Goal: Find specific page/section: Find specific page/section

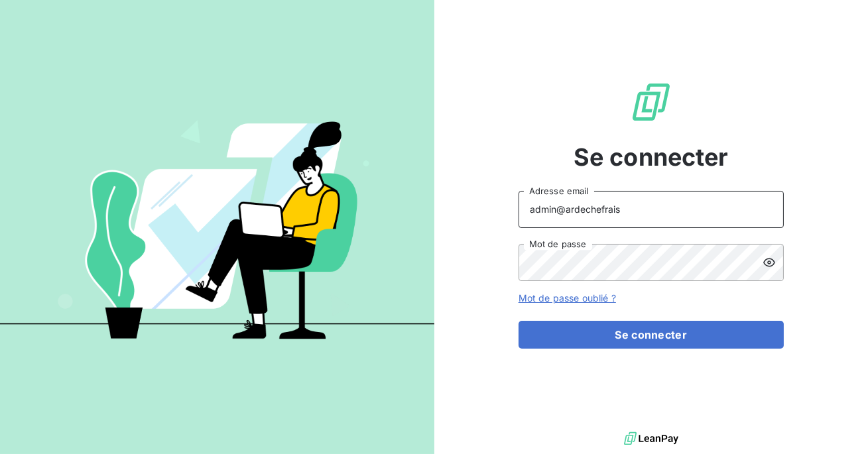
click at [618, 210] on input "admin@ardechefrais" at bounding box center [651, 209] width 265 height 37
type input "admin@ECE"
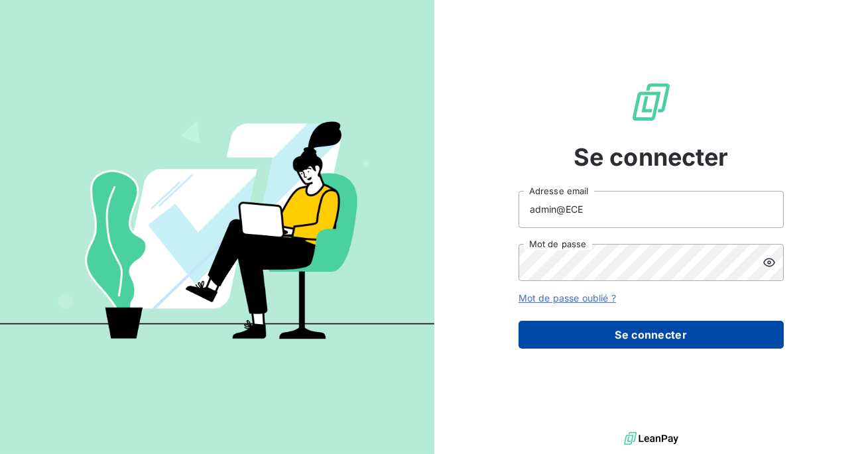
click at [615, 332] on button "Se connecter" at bounding box center [651, 335] width 265 height 28
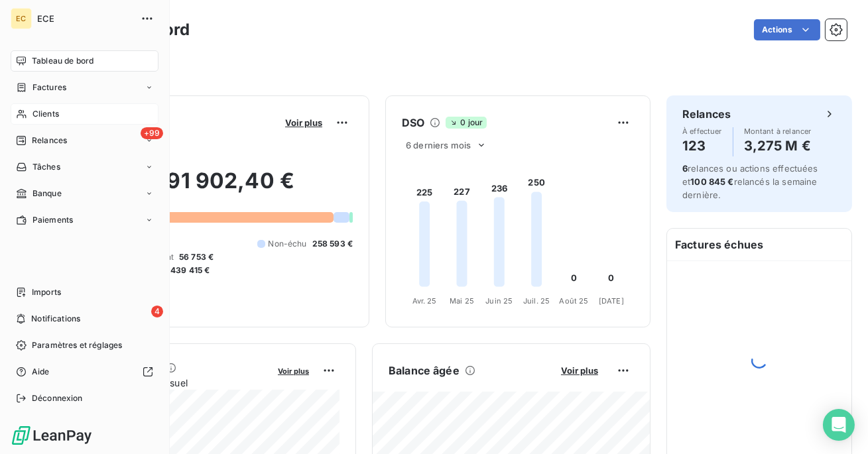
click at [34, 115] on span "Clients" at bounding box center [46, 114] width 27 height 12
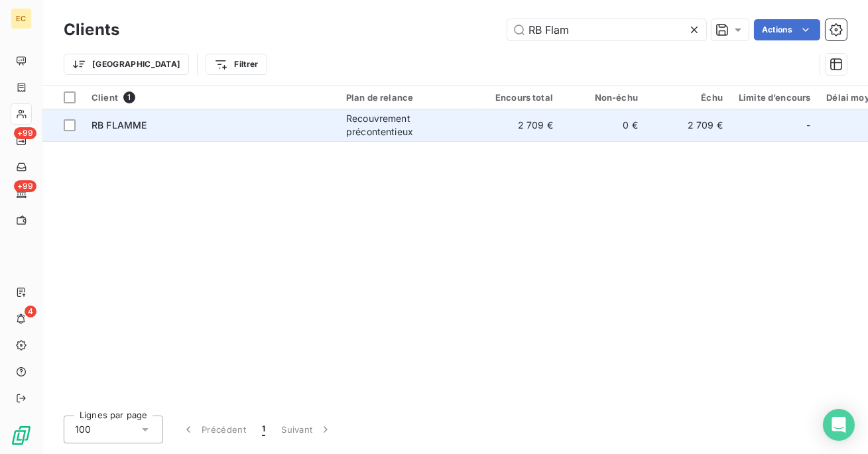
type input "RB Flam"
click at [468, 135] on div "Recouvrement précontentieux" at bounding box center [407, 125] width 122 height 27
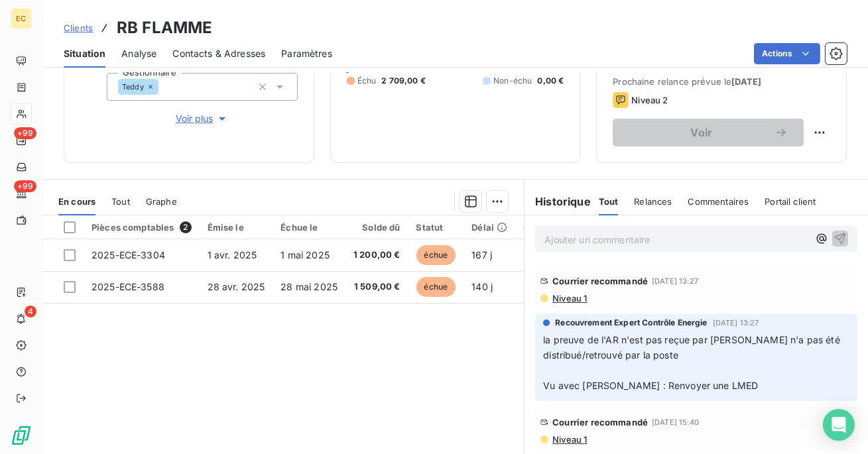
scroll to position [224, 0]
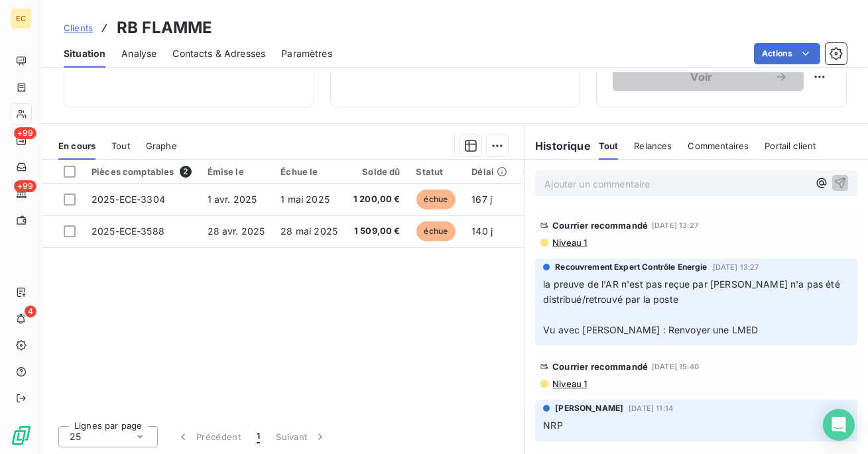
click at [580, 243] on span "Niveau 1" at bounding box center [569, 242] width 36 height 11
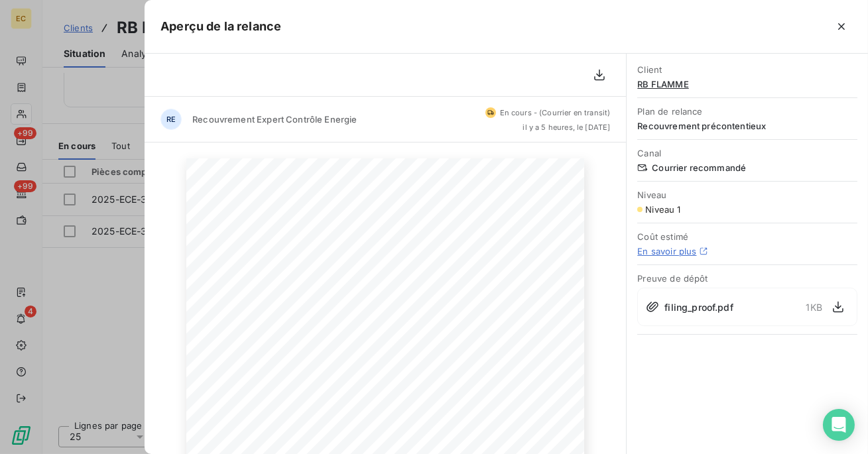
click at [678, 310] on span "filing_proof.pdf" at bounding box center [699, 307] width 68 height 14
click at [838, 310] on icon "button" at bounding box center [838, 306] width 13 height 13
click at [841, 29] on icon "button" at bounding box center [841, 26] width 13 height 13
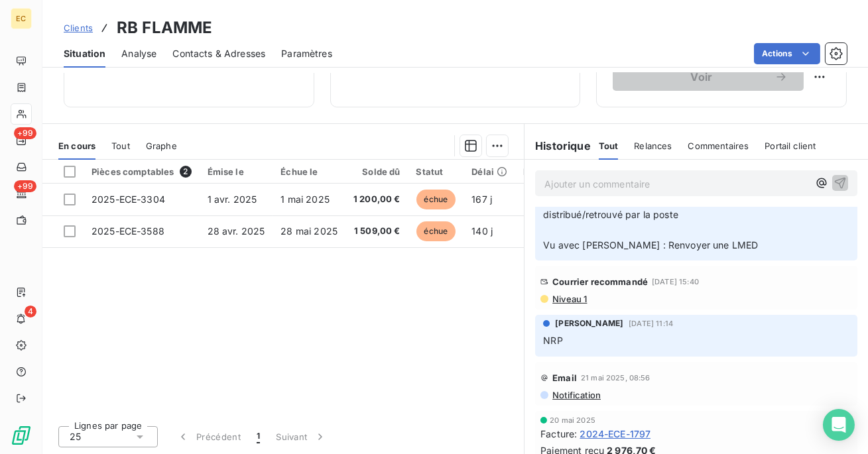
scroll to position [99, 0]
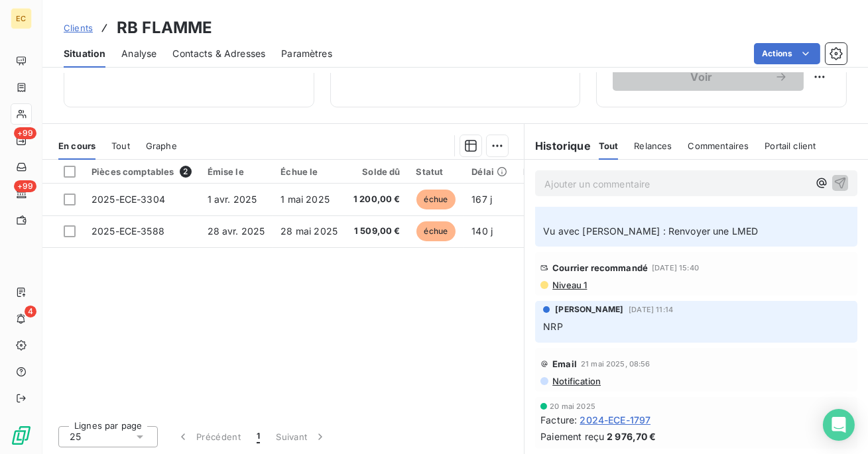
click at [578, 289] on span "Niveau 1" at bounding box center [569, 285] width 36 height 11
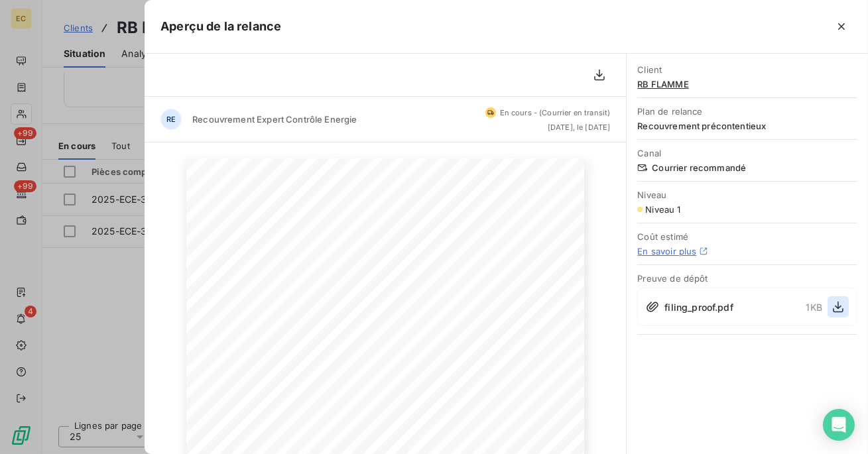
click at [841, 312] on icon "button" at bounding box center [838, 306] width 13 height 13
click at [834, 35] on button "button" at bounding box center [841, 26] width 21 height 21
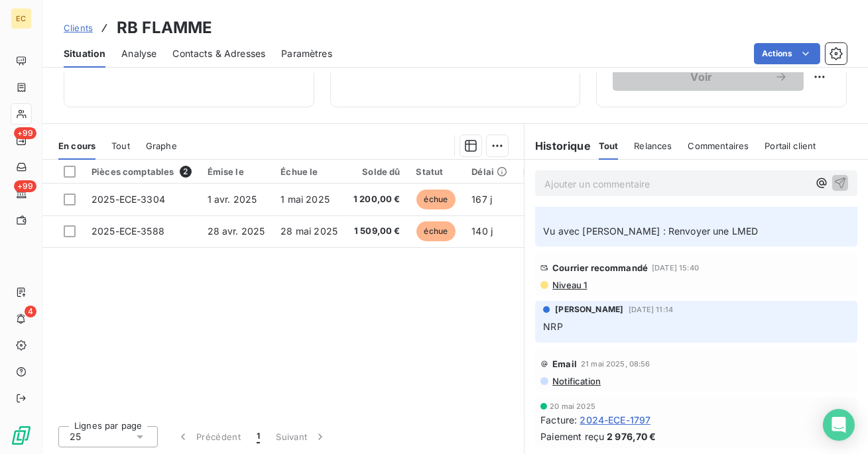
scroll to position [0, 0]
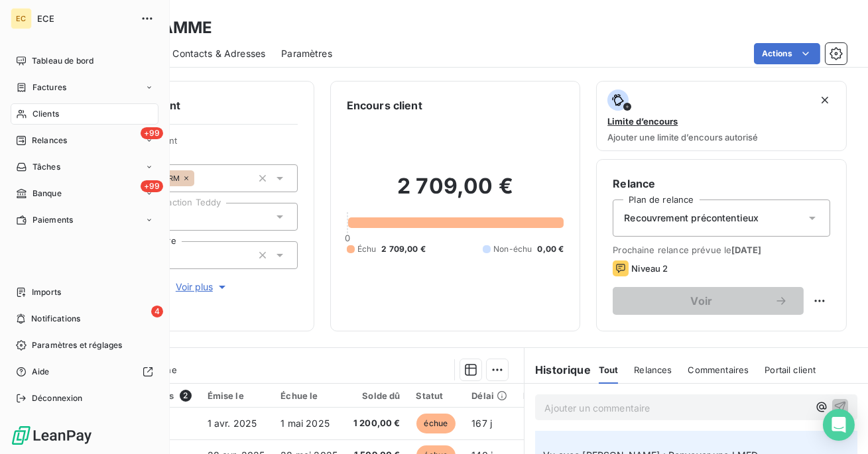
click at [60, 114] on div "Clients" at bounding box center [85, 113] width 148 height 21
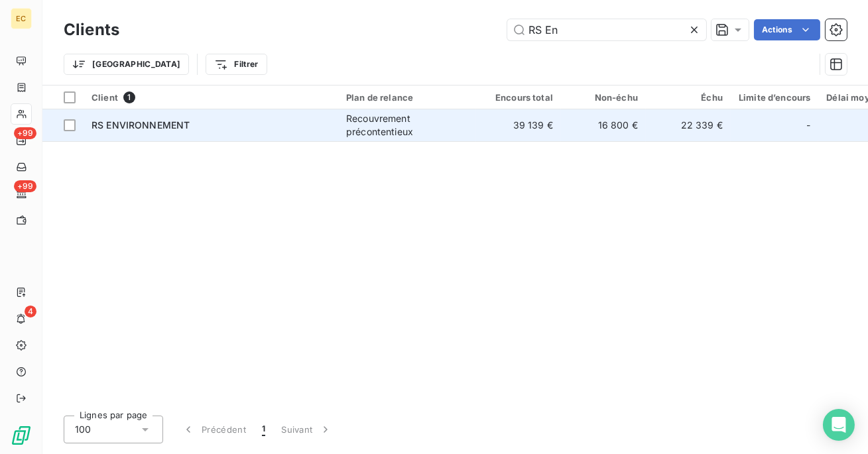
type input "RS En"
click at [299, 127] on div "RS ENVIRONNEMENT" at bounding box center [211, 125] width 239 height 13
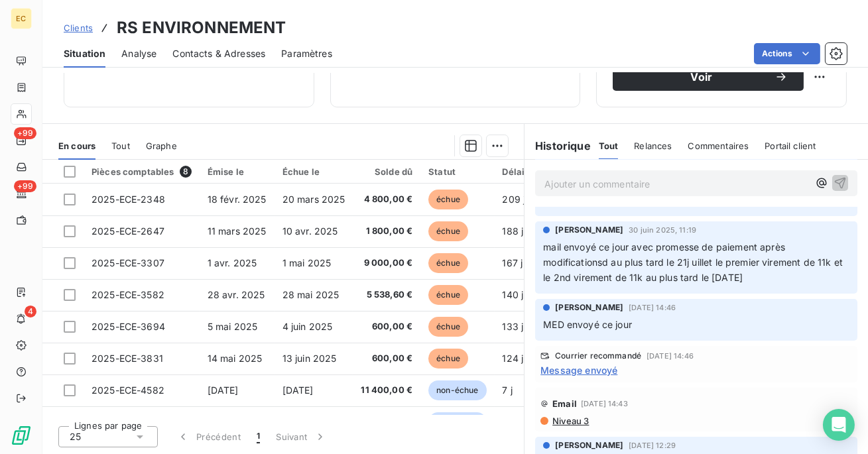
scroll to position [231, 0]
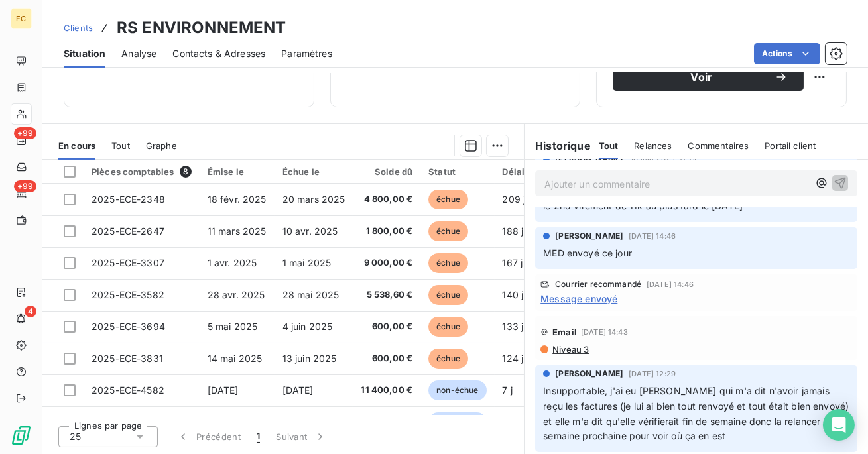
click at [582, 299] on span "Message envoyé" at bounding box center [579, 299] width 77 height 14
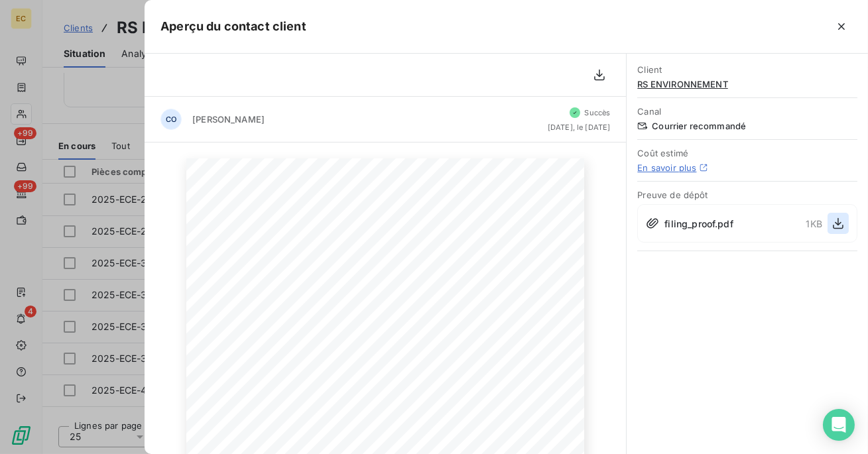
click at [839, 224] on icon "button" at bounding box center [838, 223] width 11 height 11
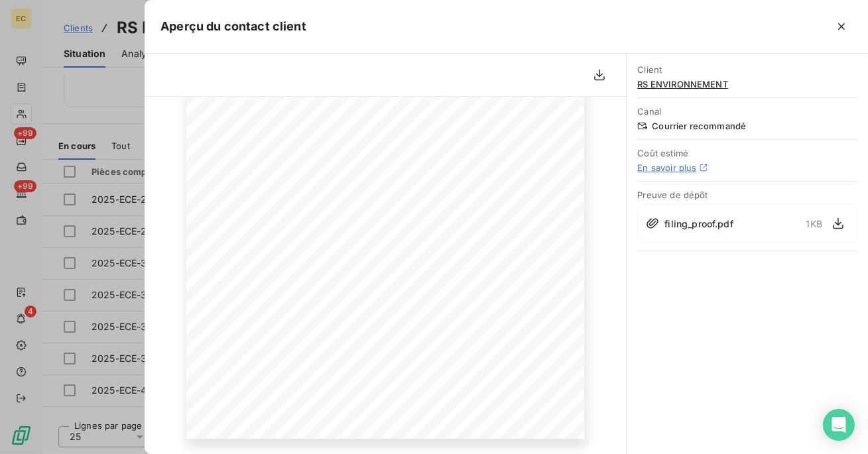
scroll to position [0, 0]
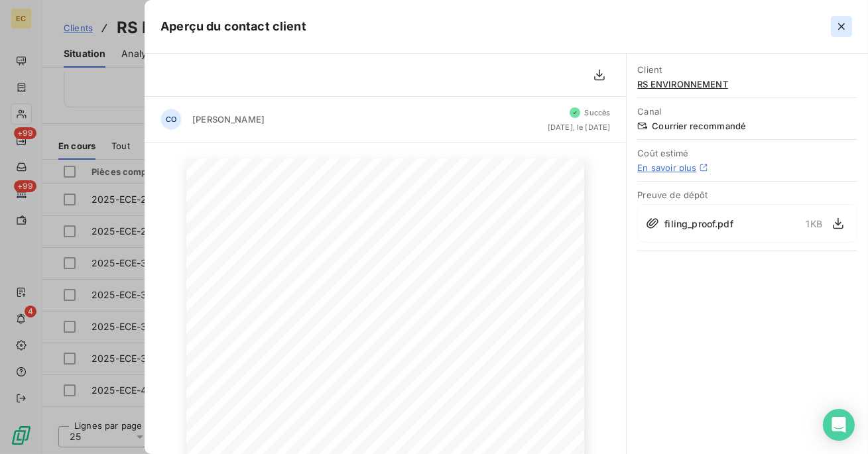
click at [843, 27] on icon "button" at bounding box center [841, 26] width 7 height 7
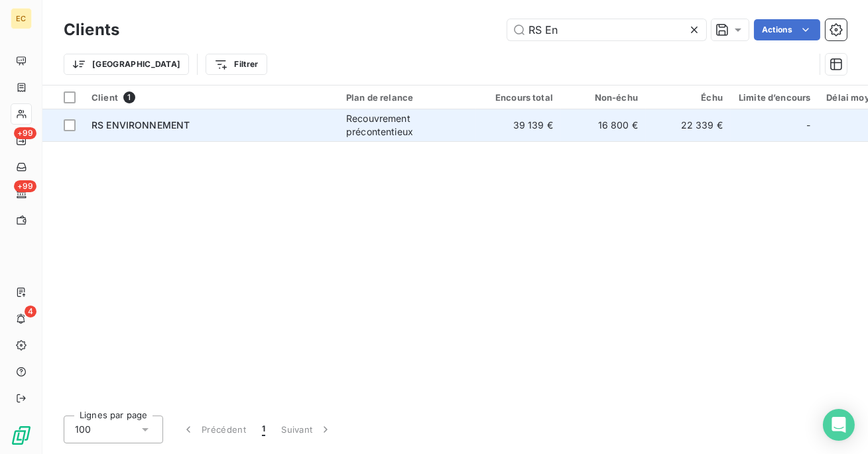
click at [369, 127] on div "Recouvrement précontentieux" at bounding box center [407, 125] width 122 height 27
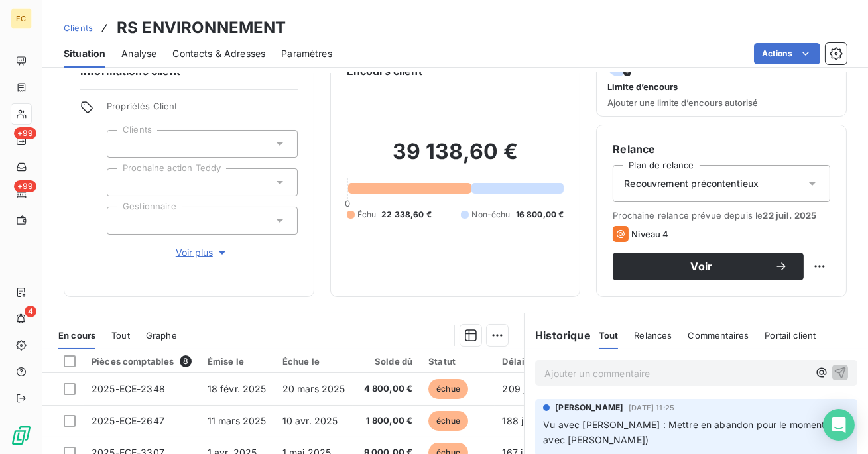
scroll to position [79, 0]
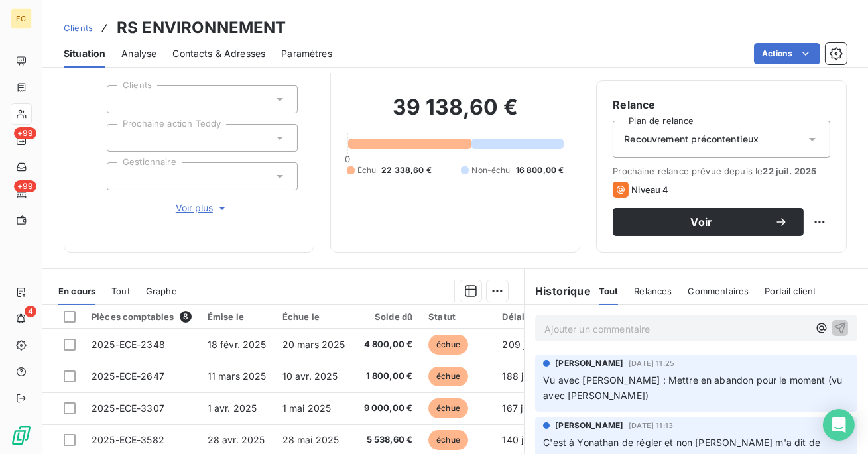
click at [645, 294] on span "Relances" at bounding box center [653, 291] width 38 height 11
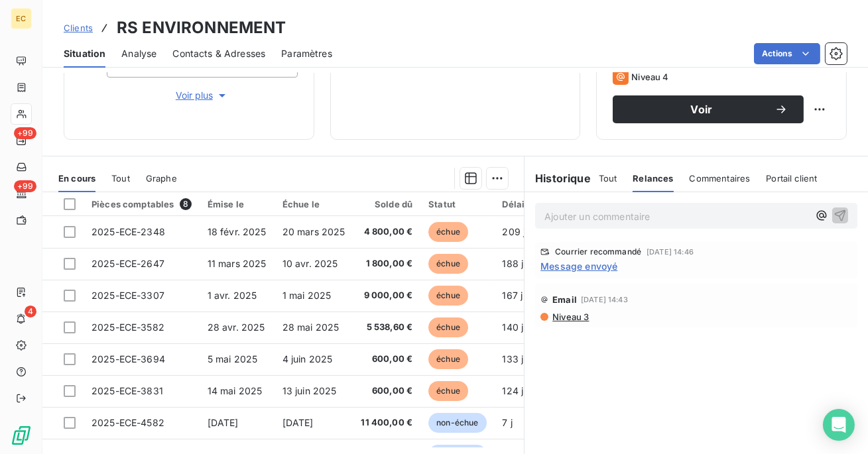
scroll to position [224, 0]
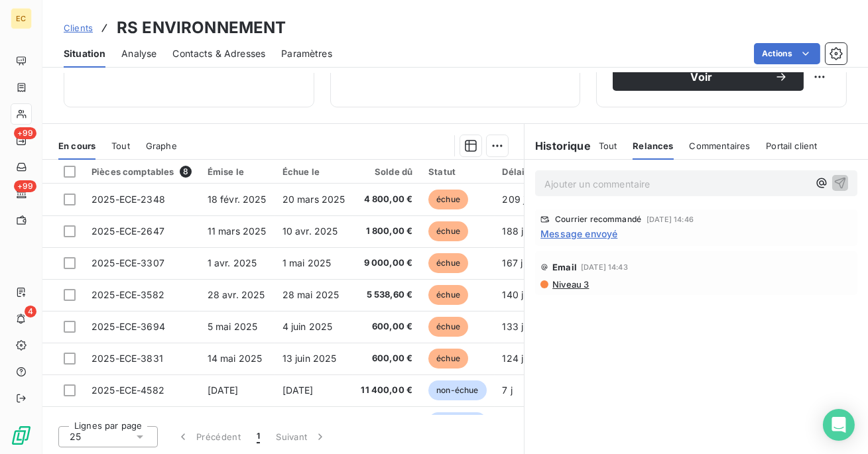
click at [592, 231] on span "Message envoyé" at bounding box center [579, 234] width 77 height 14
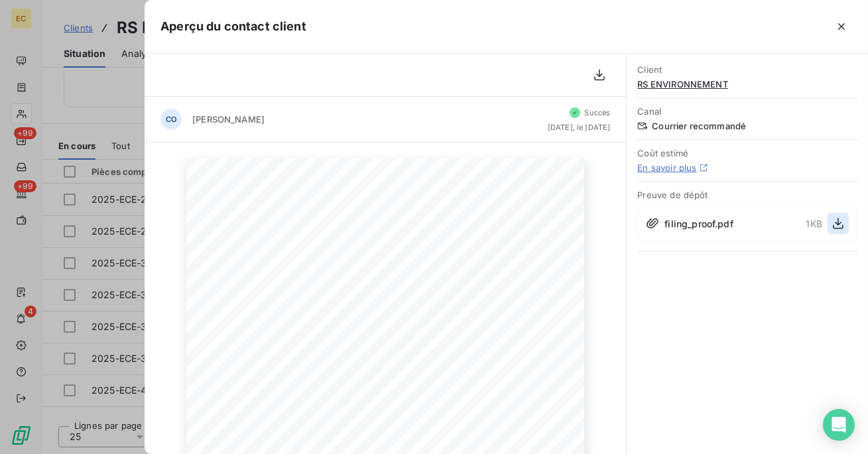
click at [835, 220] on icon "button" at bounding box center [838, 223] width 13 height 13
